Goal: Information Seeking & Learning: Learn about a topic

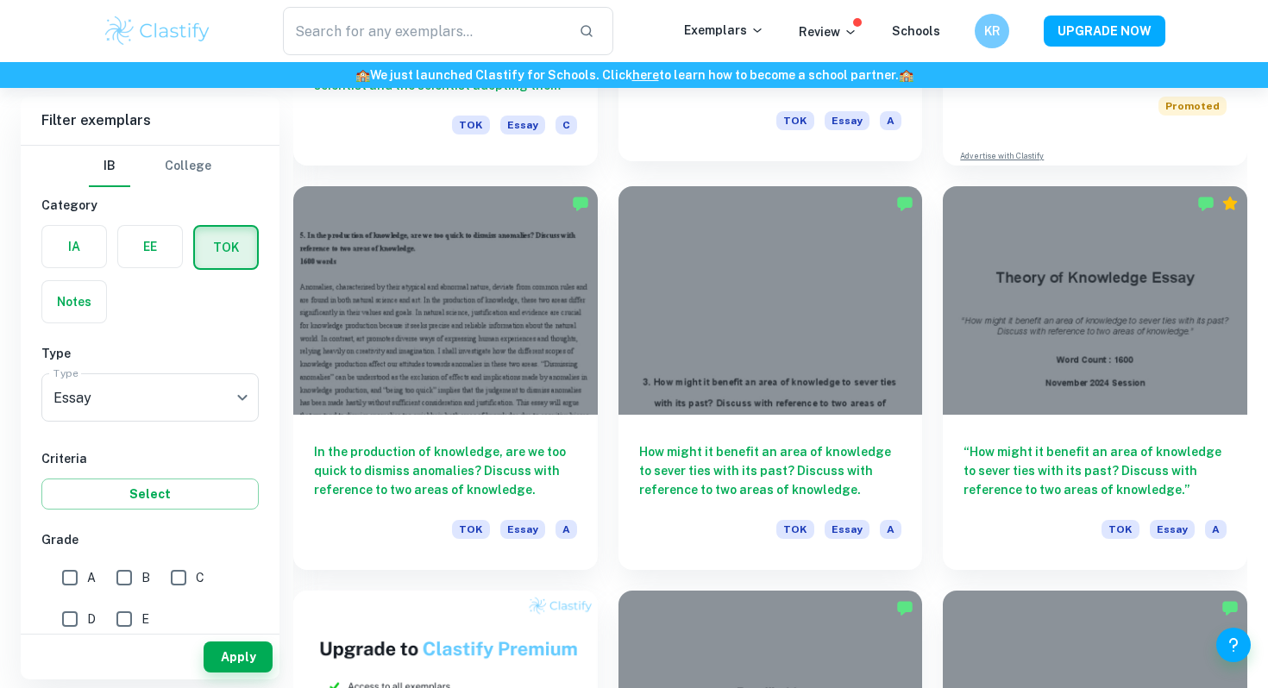
scroll to position [805, 0]
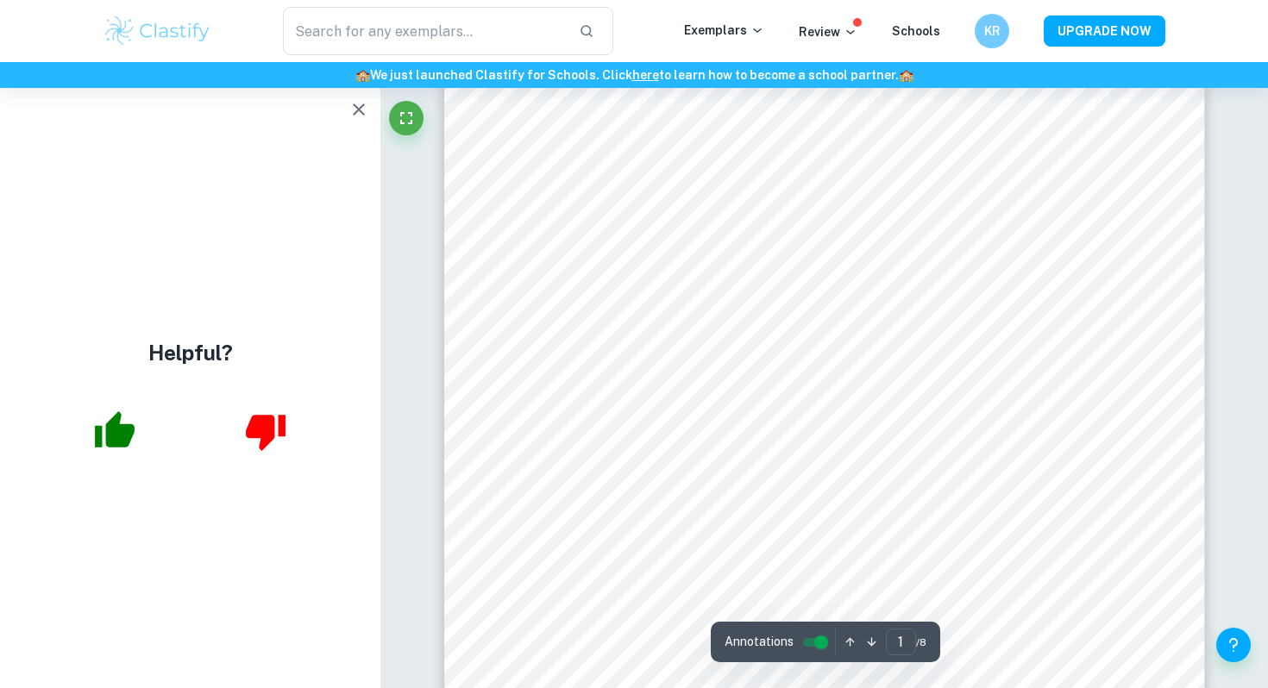
scroll to position [33, 0]
click at [360, 109] on icon "button" at bounding box center [359, 110] width 12 height 12
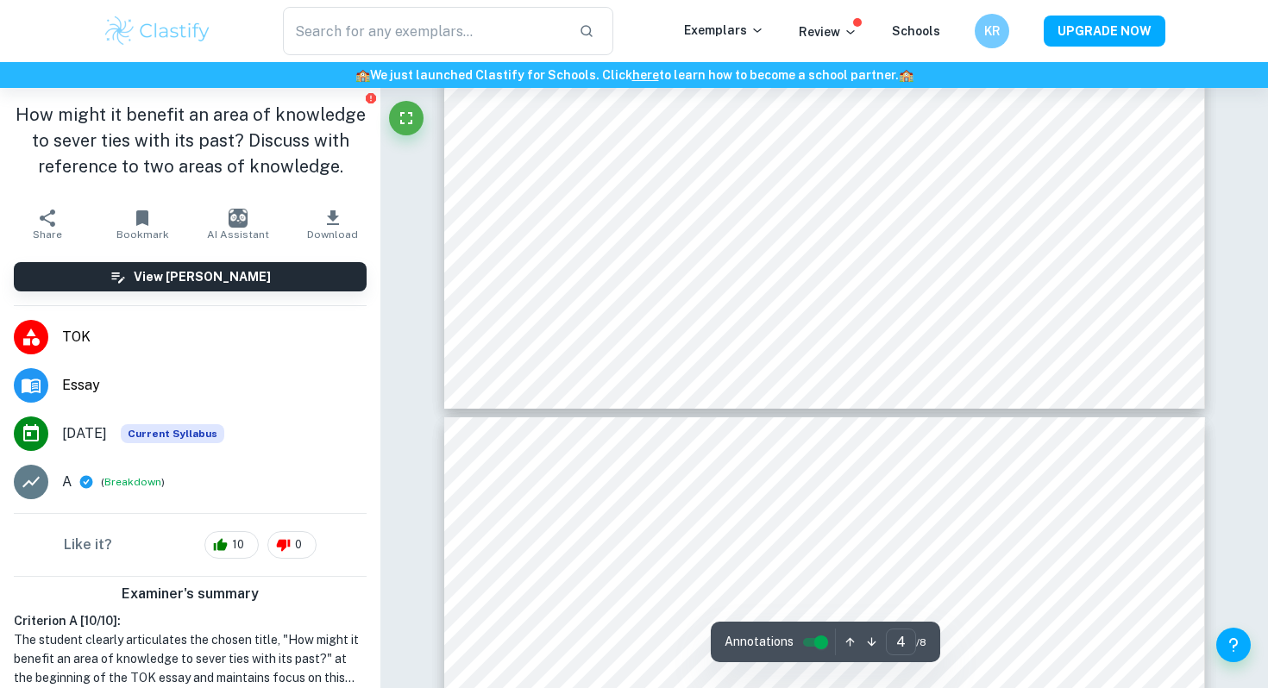
scroll to position [4271, 0]
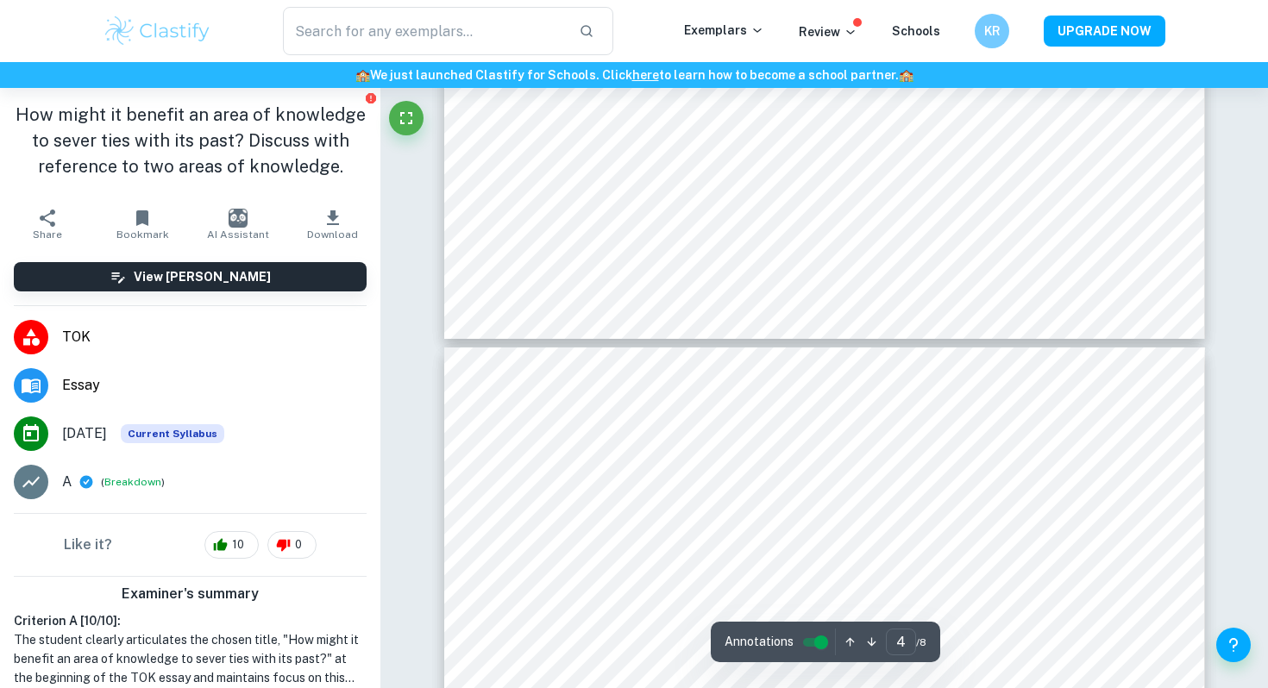
type input "5"
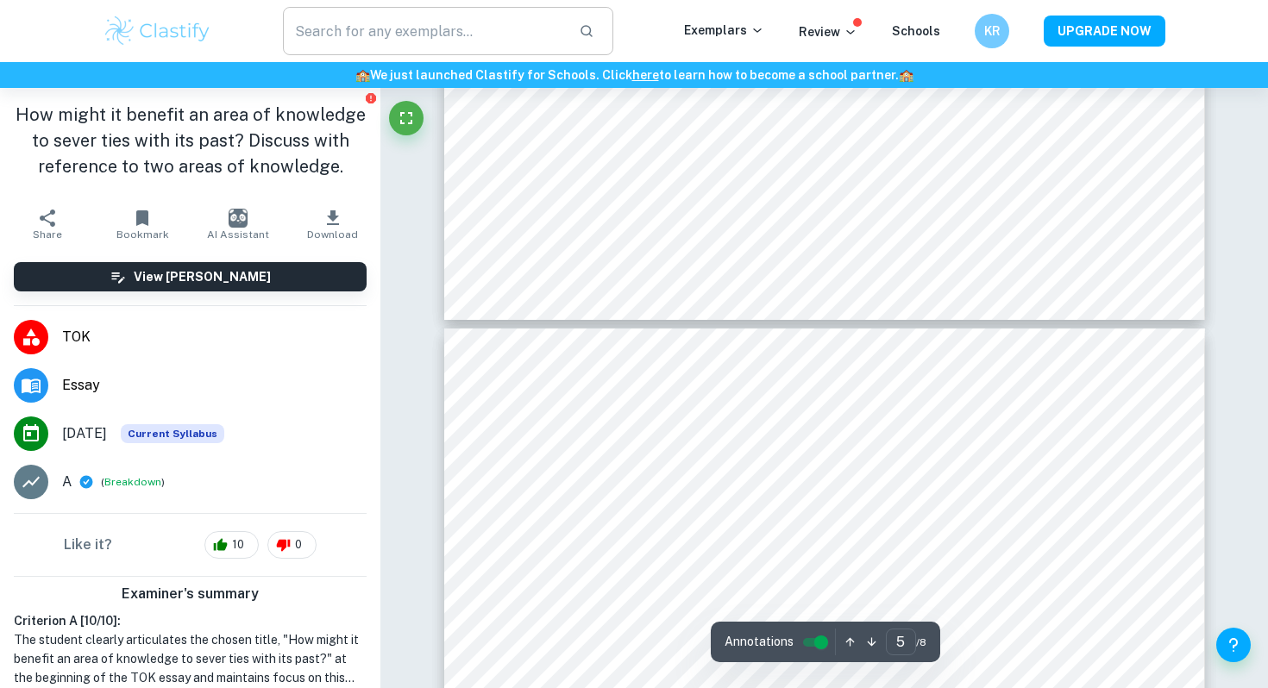
scroll to position [4357, 0]
